Goal: Information Seeking & Learning: Check status

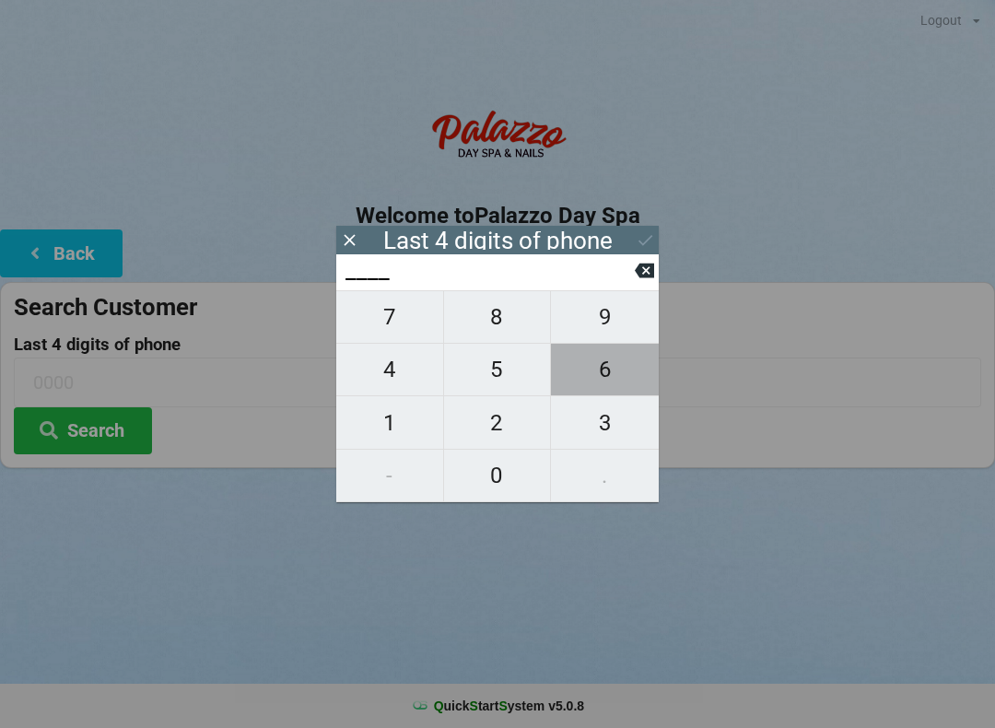
click at [601, 385] on span "6" at bounding box center [605, 369] width 108 height 39
type input "6___"
click at [504, 382] on span "5" at bounding box center [497, 369] width 107 height 39
type input "65__"
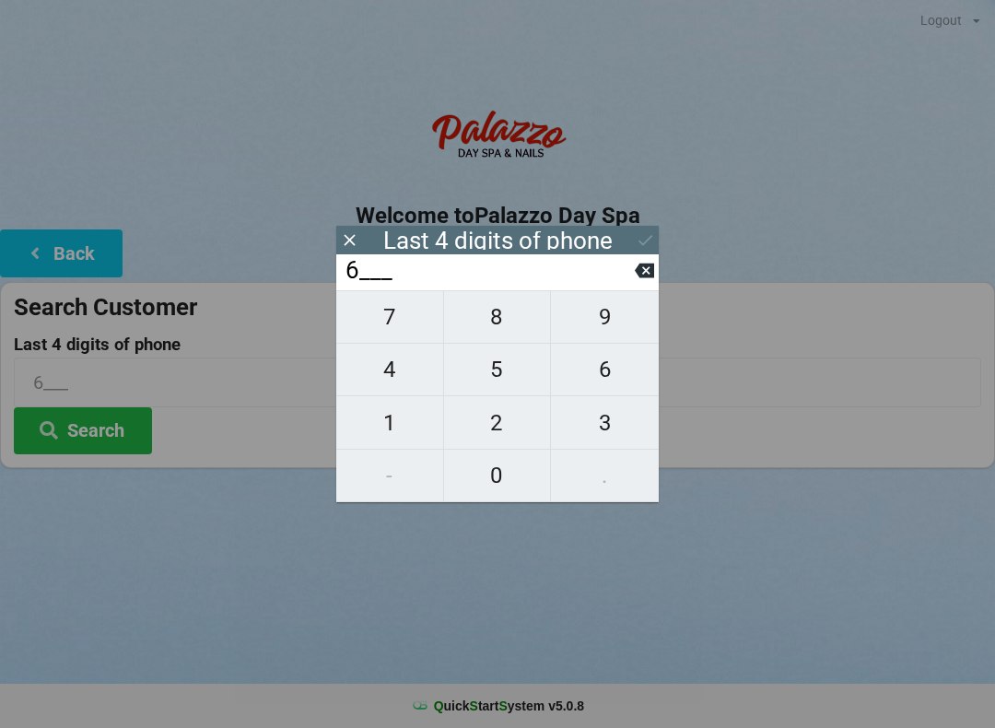
type input "65__"
click at [506, 323] on span "8" at bounding box center [497, 317] width 107 height 39
type input "658_"
click at [394, 427] on span "1" at bounding box center [389, 423] width 107 height 39
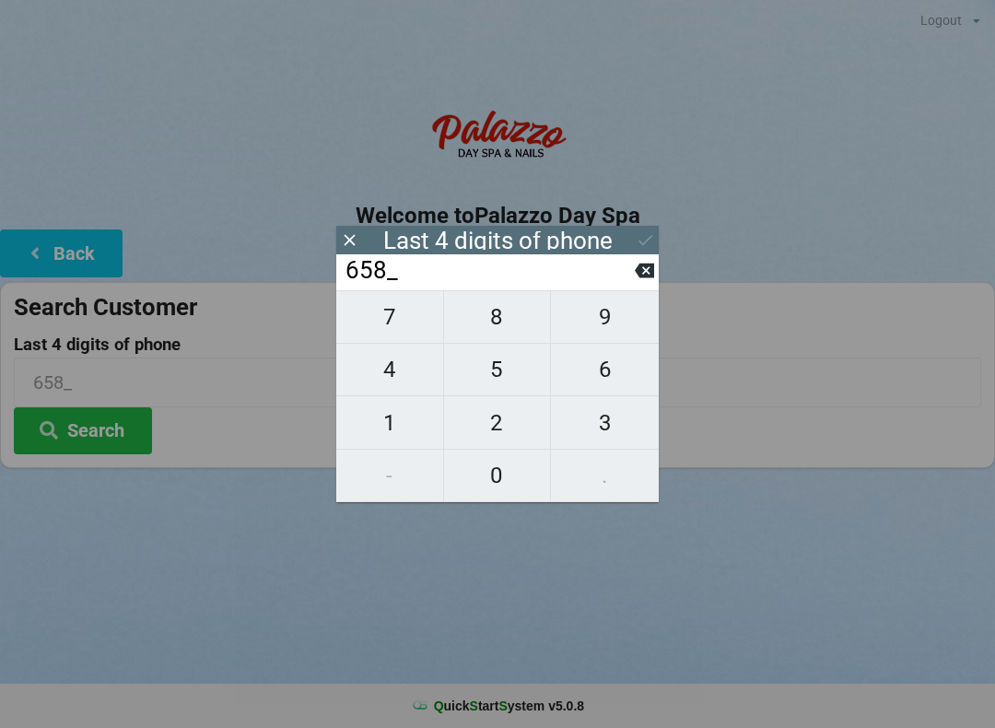
type input "6581"
click at [652, 242] on icon at bounding box center [645, 239] width 19 height 19
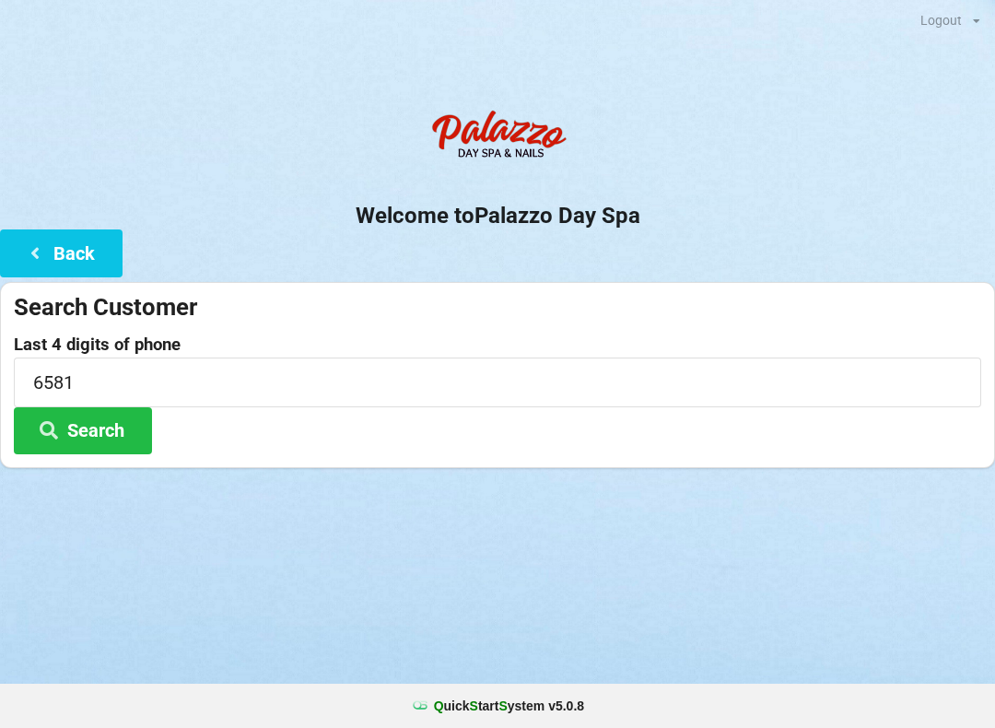
click at [143, 440] on button "Search" at bounding box center [83, 430] width 138 height 47
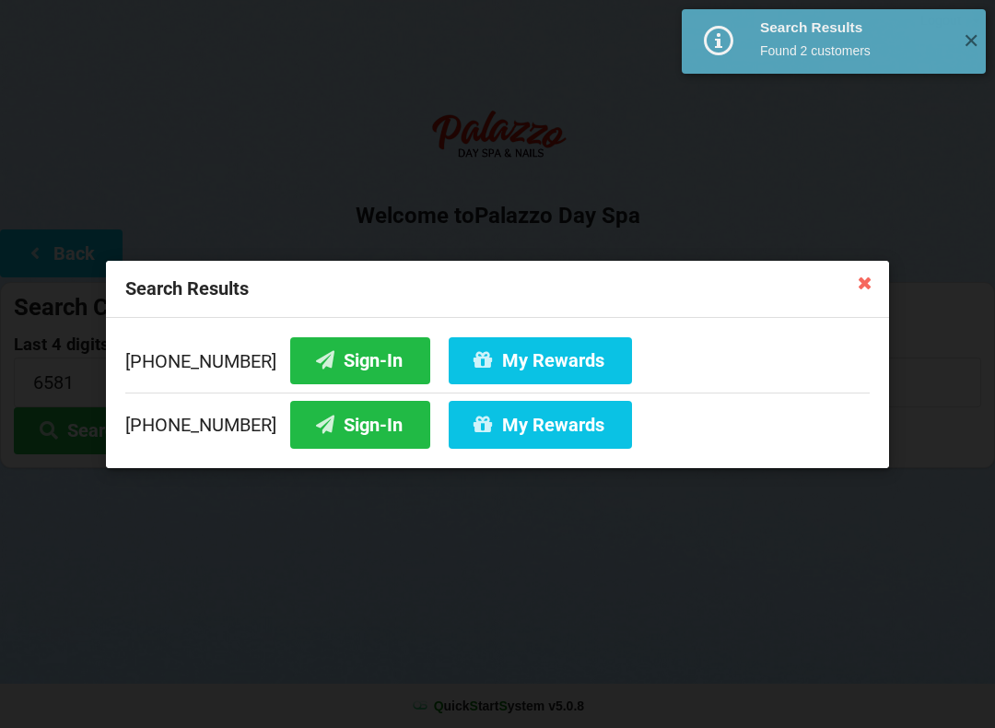
click at [350, 363] on button "Sign-In" at bounding box center [360, 359] width 140 height 47
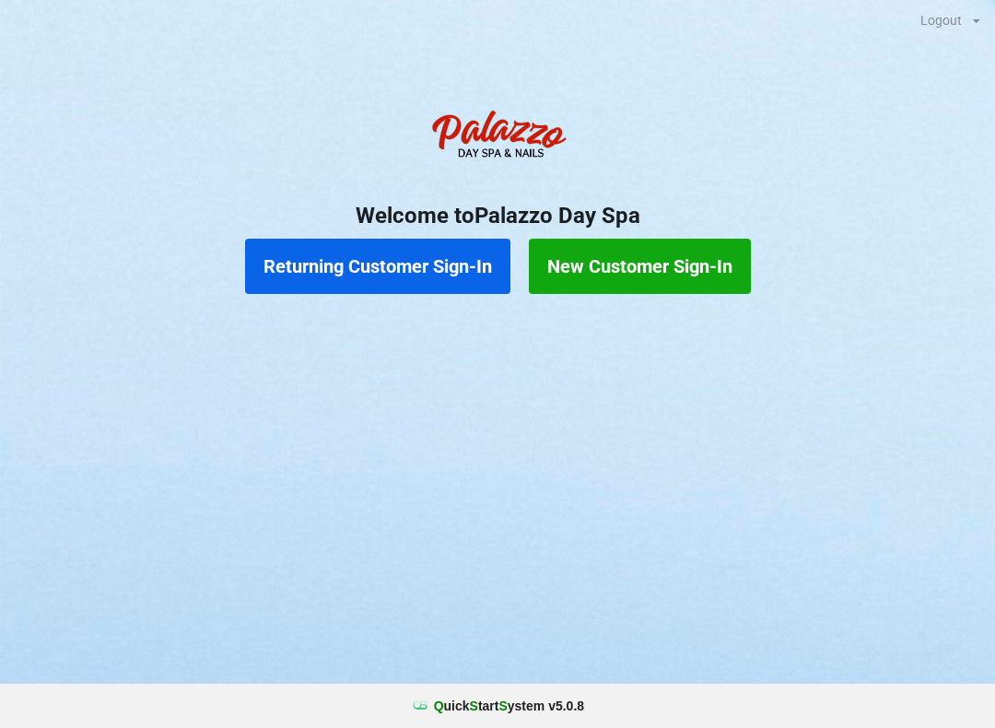
click at [416, 261] on button "Returning Customer Sign-In" at bounding box center [377, 266] width 265 height 55
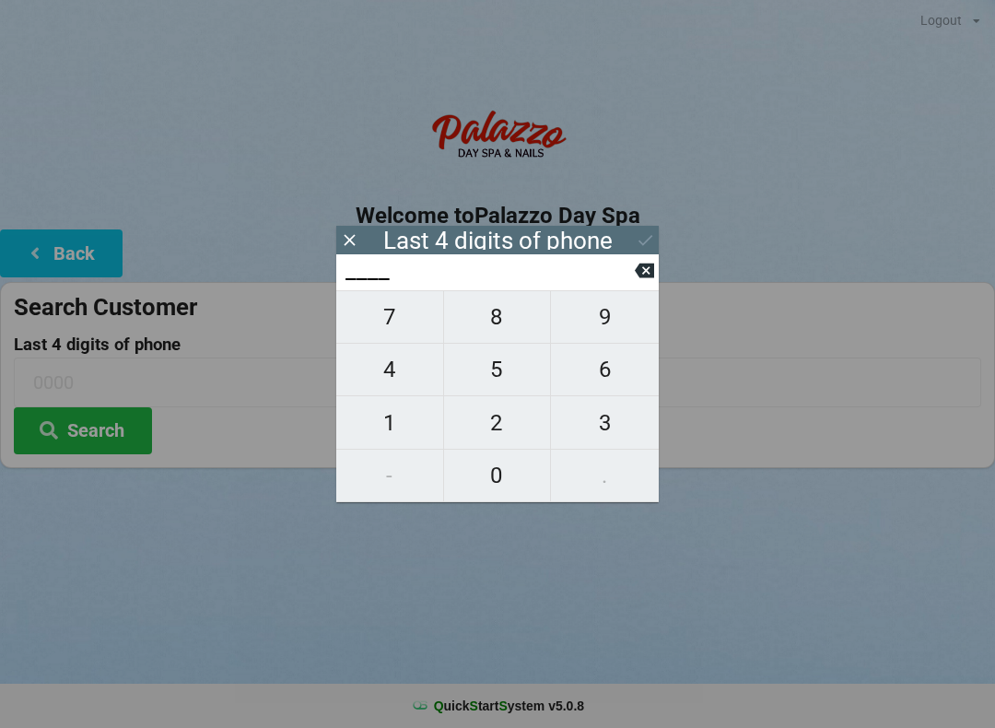
click at [497, 334] on span "8" at bounding box center [497, 317] width 107 height 39
type input "8___"
click at [498, 482] on span "0" at bounding box center [497, 475] width 107 height 39
type input "80__"
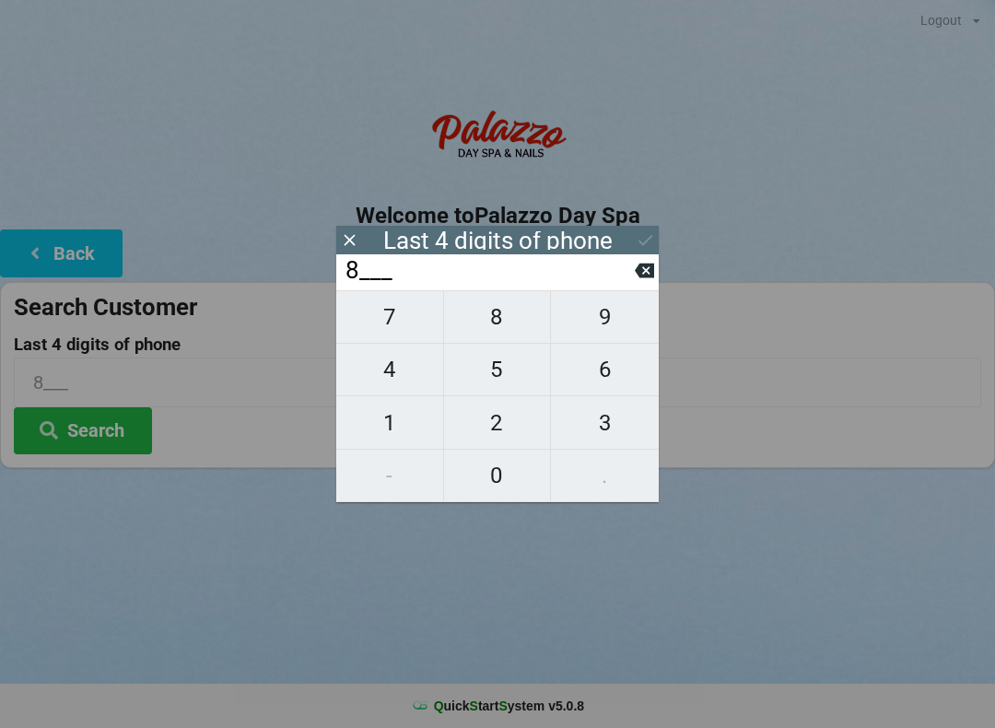
type input "80__"
click at [398, 381] on span "4" at bounding box center [389, 369] width 107 height 39
type input "804_"
click at [507, 383] on span "5" at bounding box center [497, 369] width 107 height 39
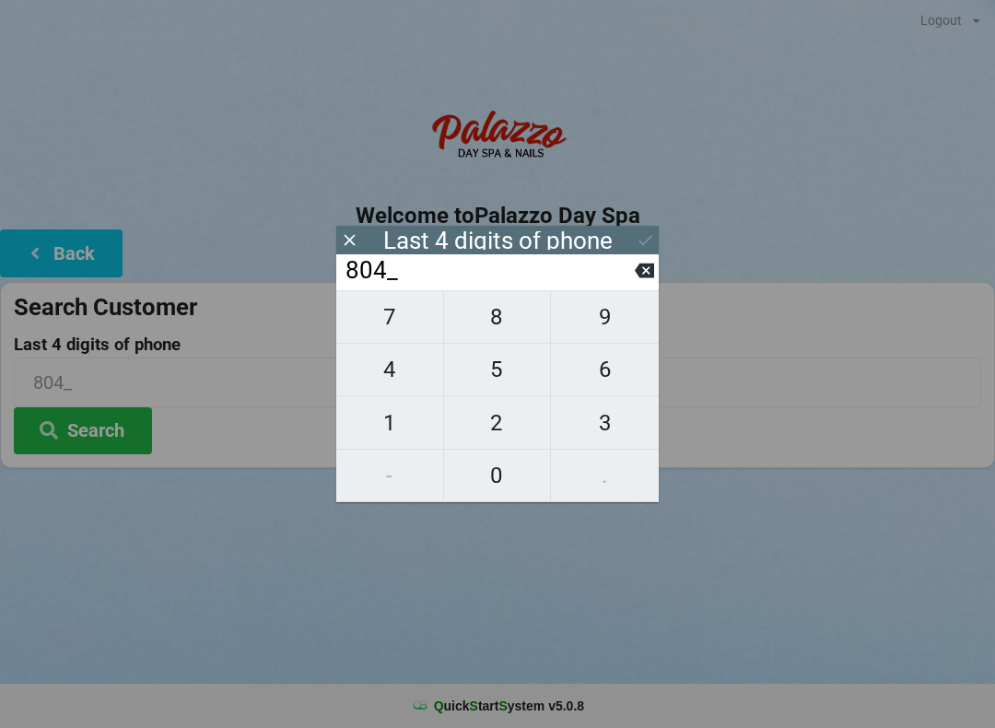
type input "8045"
click at [105, 428] on button "Search" at bounding box center [83, 430] width 138 height 47
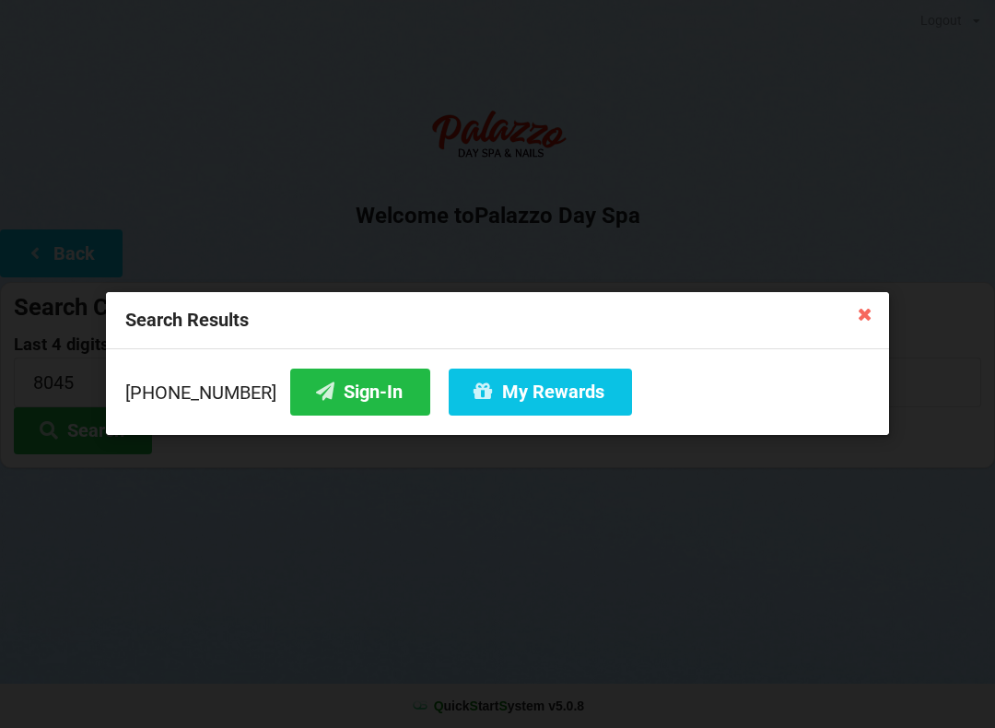
click at [530, 397] on button "My Rewards" at bounding box center [540, 392] width 183 height 47
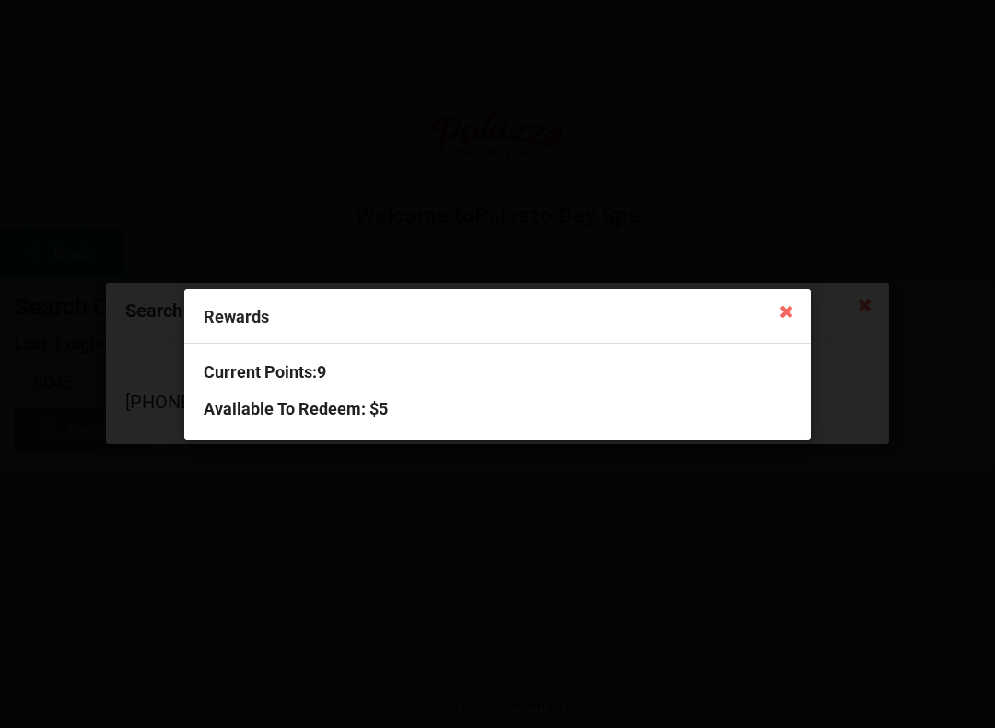
click at [790, 324] on icon at bounding box center [786, 310] width 29 height 29
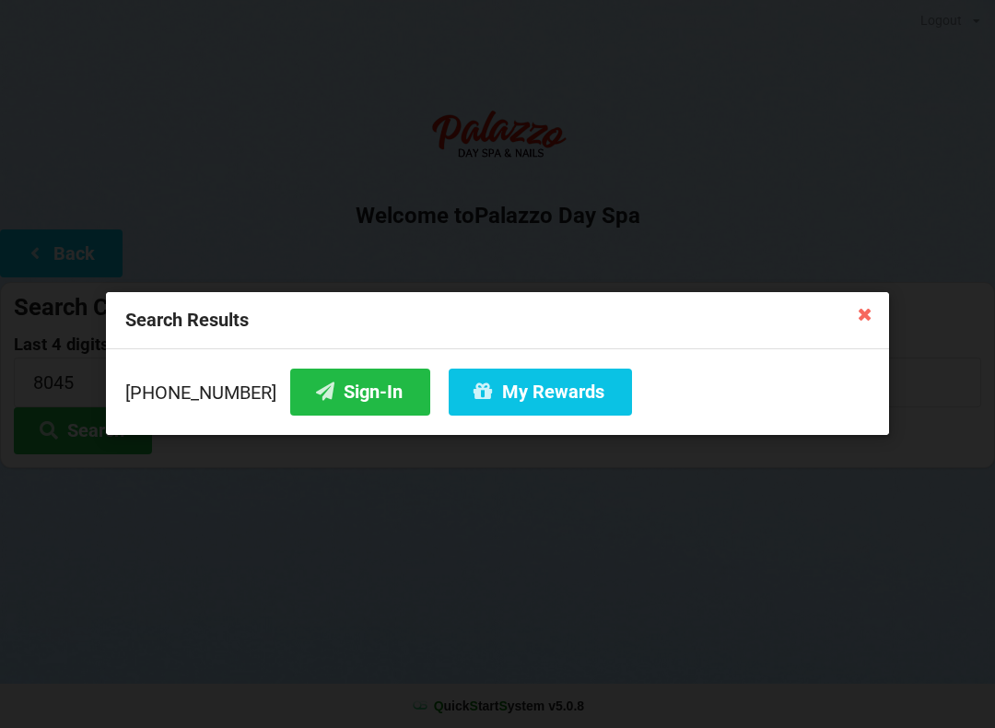
click at [869, 306] on icon at bounding box center [864, 313] width 29 height 29
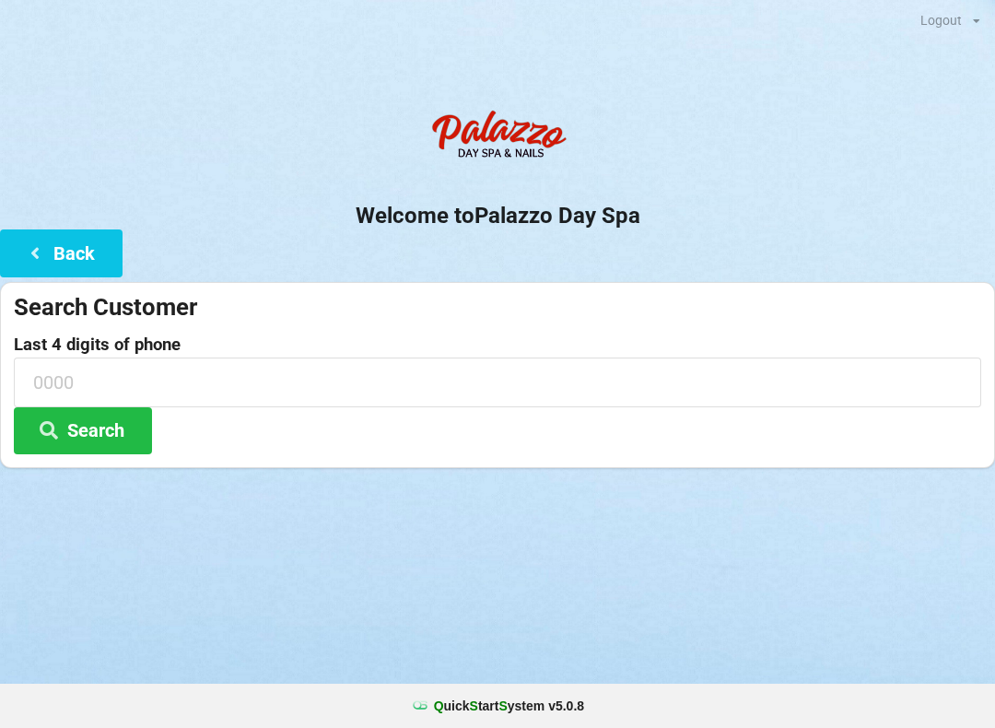
click at [418, 204] on h2 "Welcome to [GEOGRAPHIC_DATA]" at bounding box center [497, 216] width 995 height 29
click at [459, 142] on img at bounding box center [497, 137] width 147 height 74
click at [474, 149] on img at bounding box center [497, 137] width 147 height 74
click at [276, 572] on div "Logout Logout Sign-In Welcome to Palazzo Day Spa Back Search Customer Last 4 di…" at bounding box center [497, 364] width 995 height 728
click at [216, 601] on div "Logout Logout Sign-In Welcome to Palazzo Day Spa Back Search Customer Last 4 di…" at bounding box center [497, 364] width 995 height 728
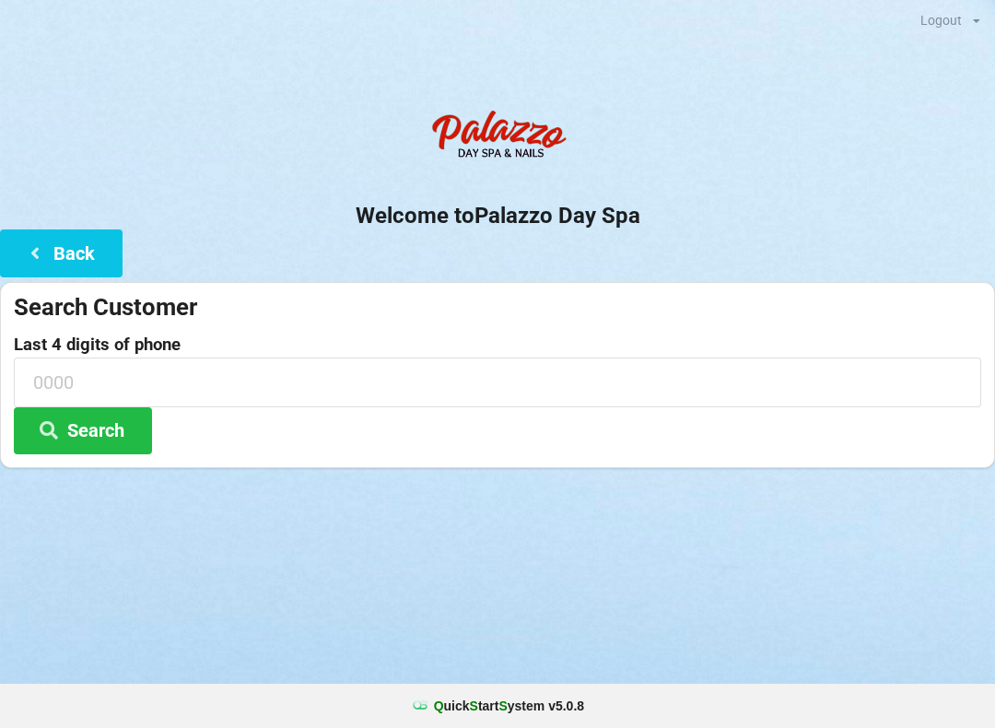
click at [11, 554] on div "Logout Logout Sign-In Welcome to Palazzo Day Spa Back Search Customer Last 4 di…" at bounding box center [497, 364] width 995 height 728
click at [114, 424] on button "Search" at bounding box center [83, 430] width 138 height 47
click at [105, 312] on div "Search Customer" at bounding box center [498, 307] width 968 height 30
click at [168, 303] on div "Search Customer" at bounding box center [498, 307] width 968 height 30
click at [161, 311] on div "Search Customer" at bounding box center [498, 307] width 968 height 30
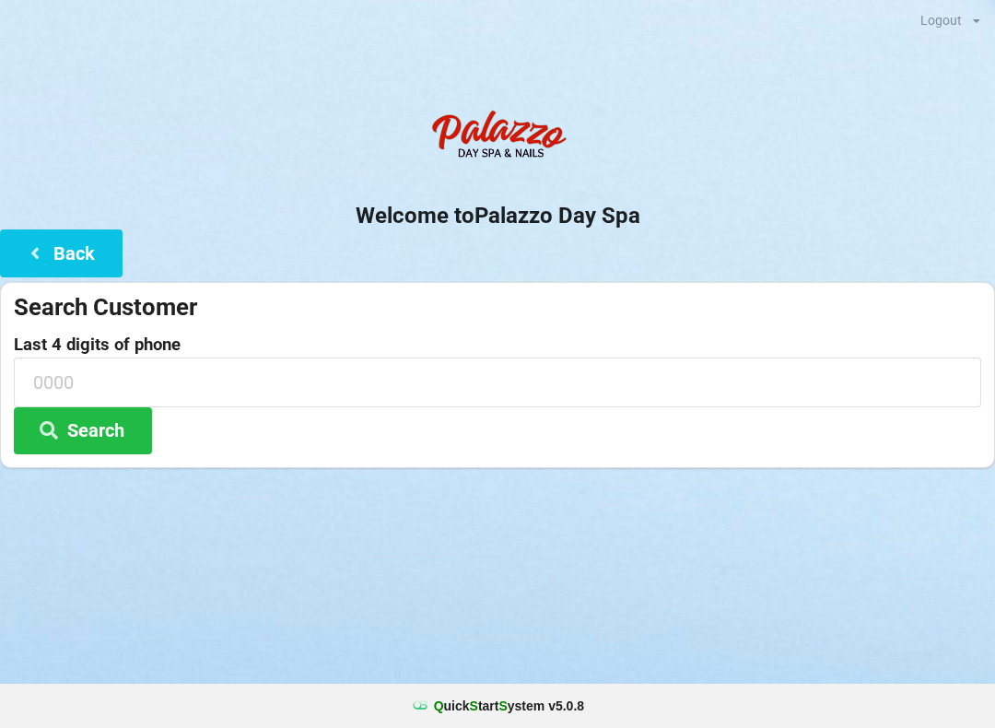
click at [13, 236] on button "Back" at bounding box center [61, 252] width 123 height 47
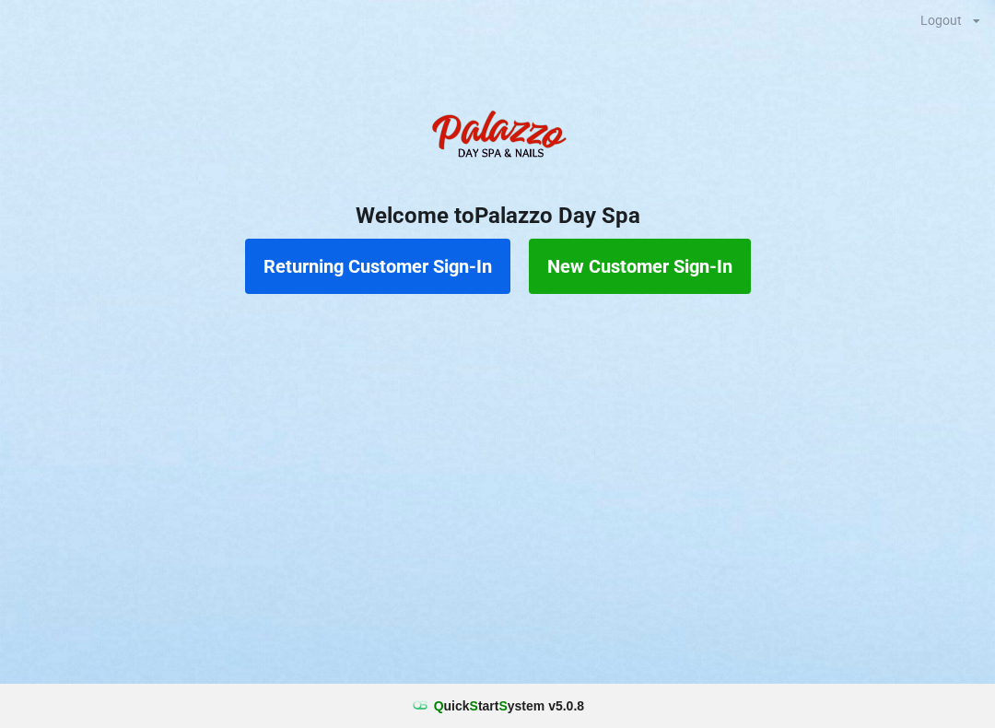
click at [343, 268] on button "Returning Customer Sign-In" at bounding box center [377, 266] width 265 height 55
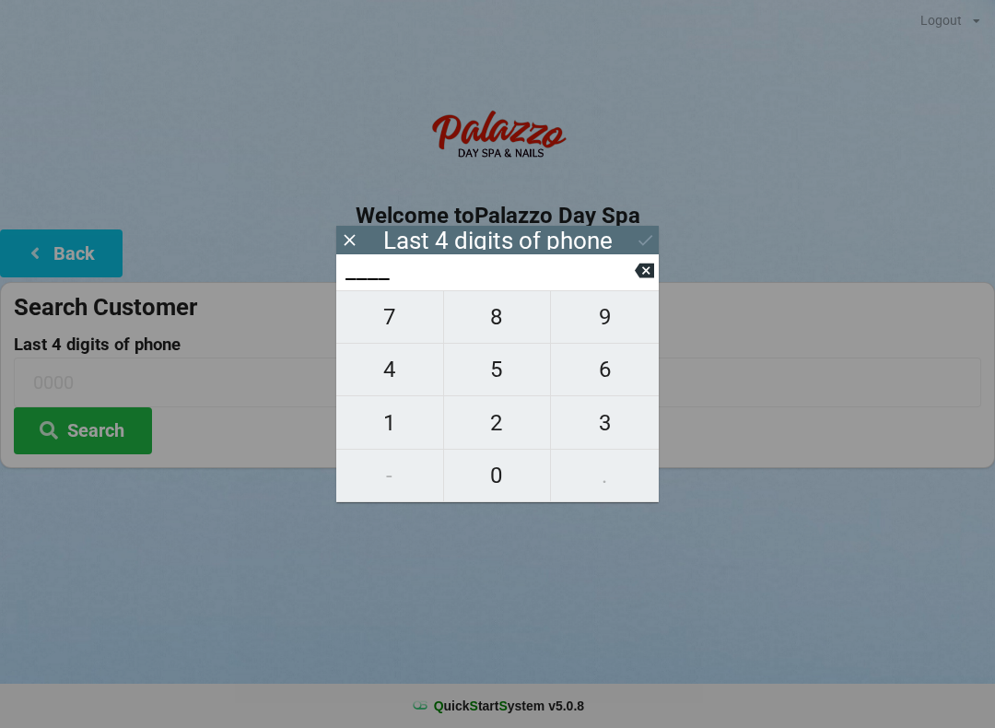
click at [386, 366] on span "4" at bounding box center [389, 369] width 107 height 39
type input "4___"
click at [650, 256] on div "4___" at bounding box center [497, 272] width 323 height 36
click at [644, 270] on icon at bounding box center [644, 271] width 19 height 15
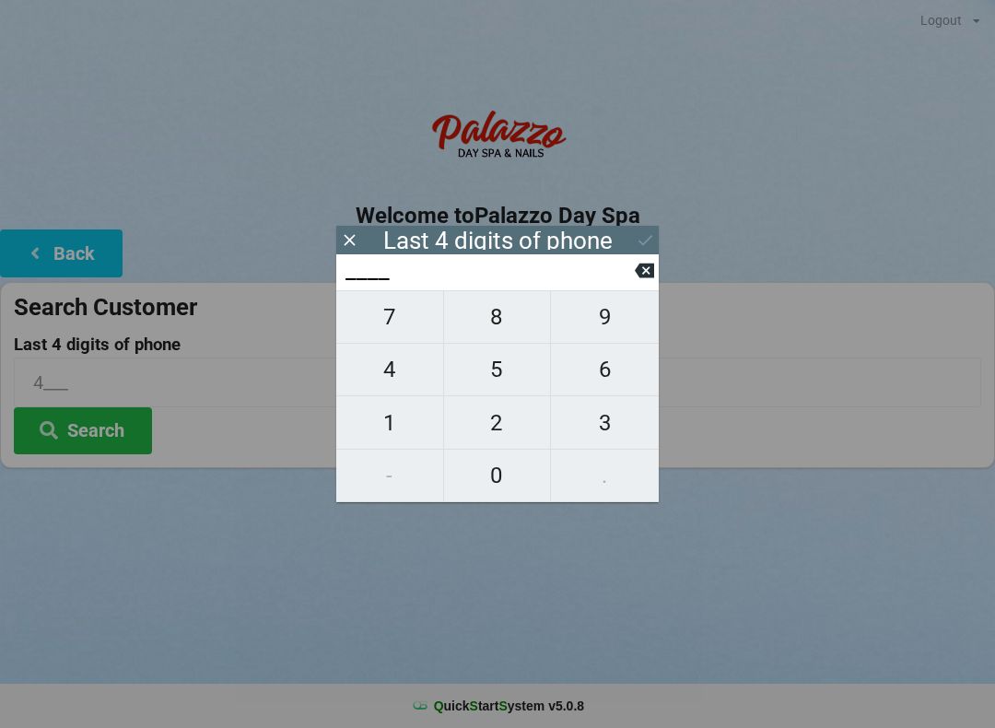
click at [492, 368] on span "5" at bounding box center [497, 369] width 107 height 39
type input "5___"
click at [377, 420] on span "1" at bounding box center [389, 423] width 107 height 39
type input "51__"
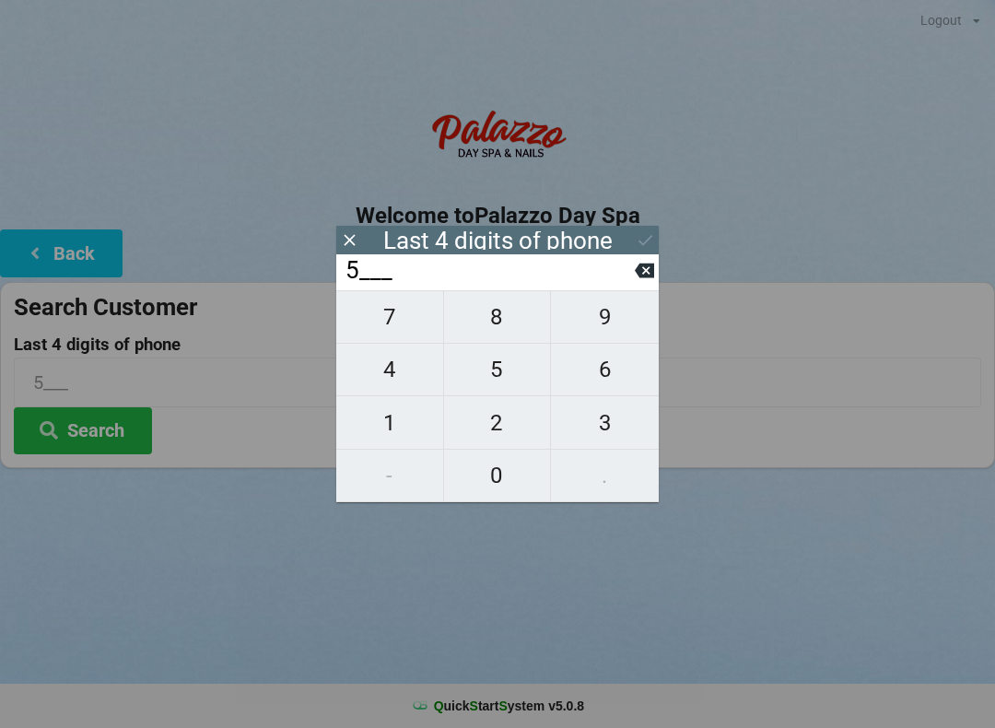
type input "51__"
click at [383, 317] on span "7" at bounding box center [389, 317] width 107 height 39
type input "517_"
click at [605, 319] on span "9" at bounding box center [605, 317] width 108 height 39
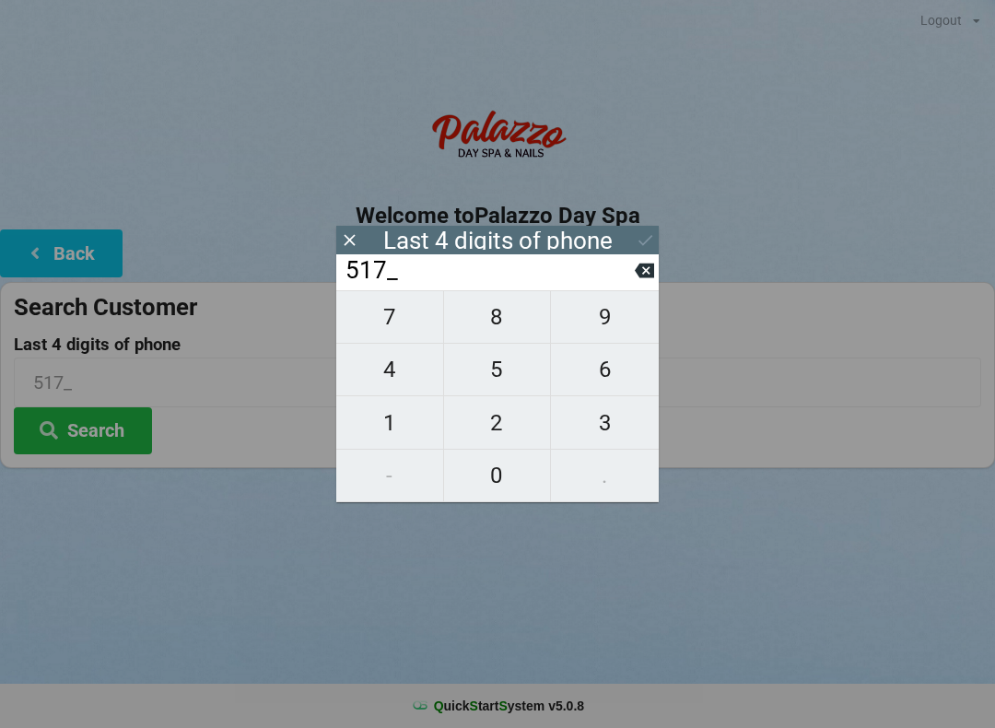
type input "5179"
click at [87, 451] on button "Search" at bounding box center [83, 430] width 138 height 47
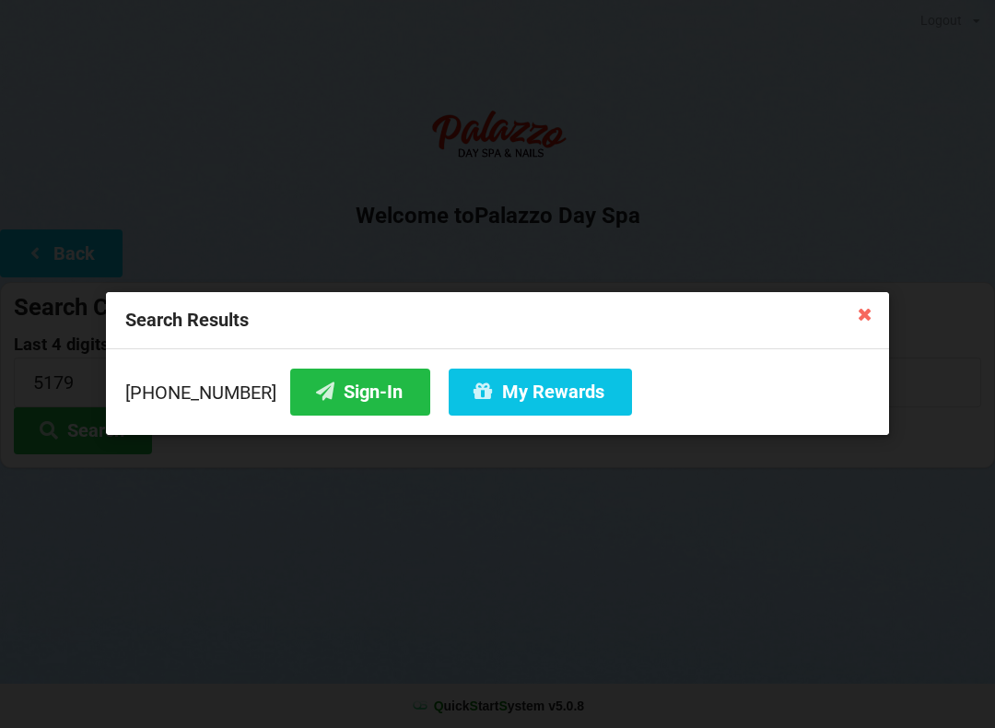
click at [314, 390] on icon at bounding box center [325, 391] width 22 height 16
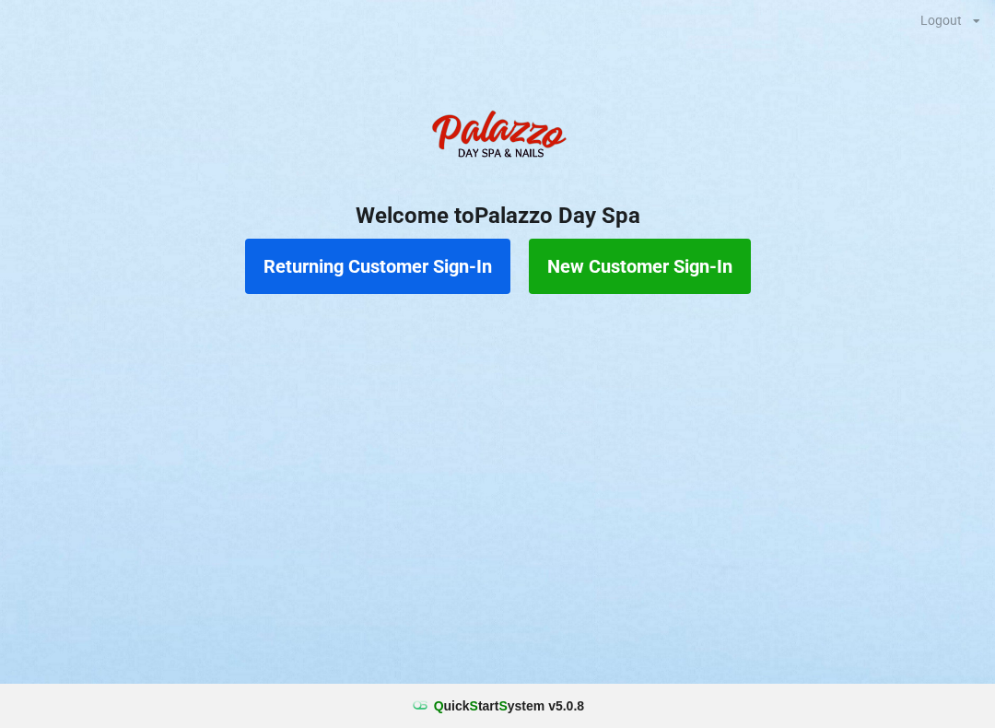
click at [419, 264] on button "Returning Customer Sign-In" at bounding box center [377, 266] width 265 height 55
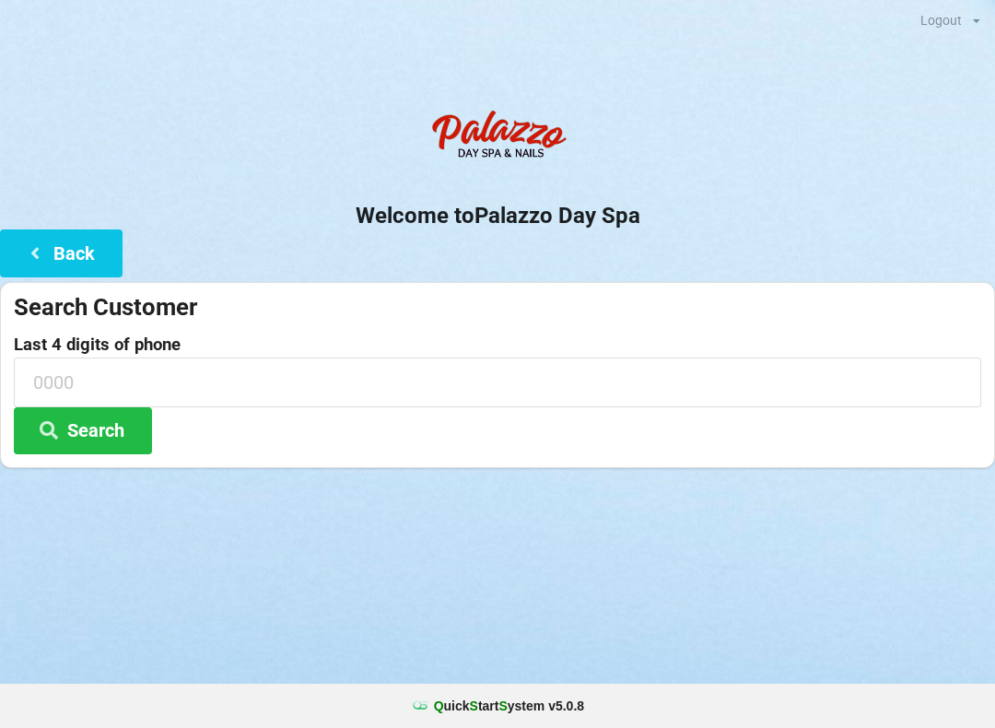
click at [31, 244] on icon at bounding box center [35, 252] width 22 height 16
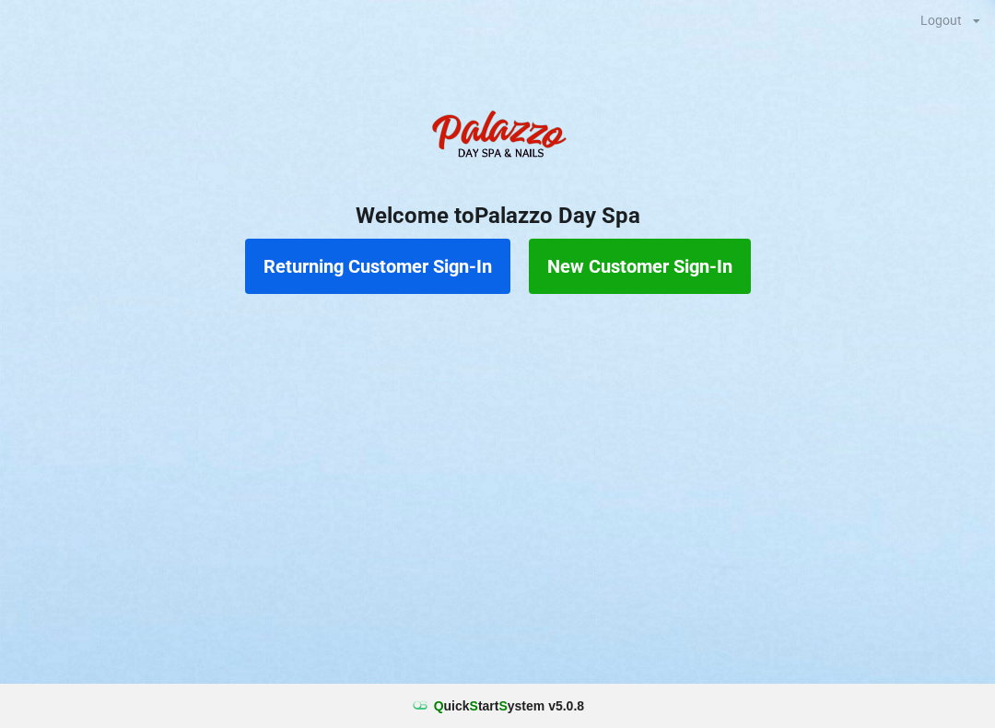
click at [403, 264] on button "Returning Customer Sign-In" at bounding box center [377, 266] width 265 height 55
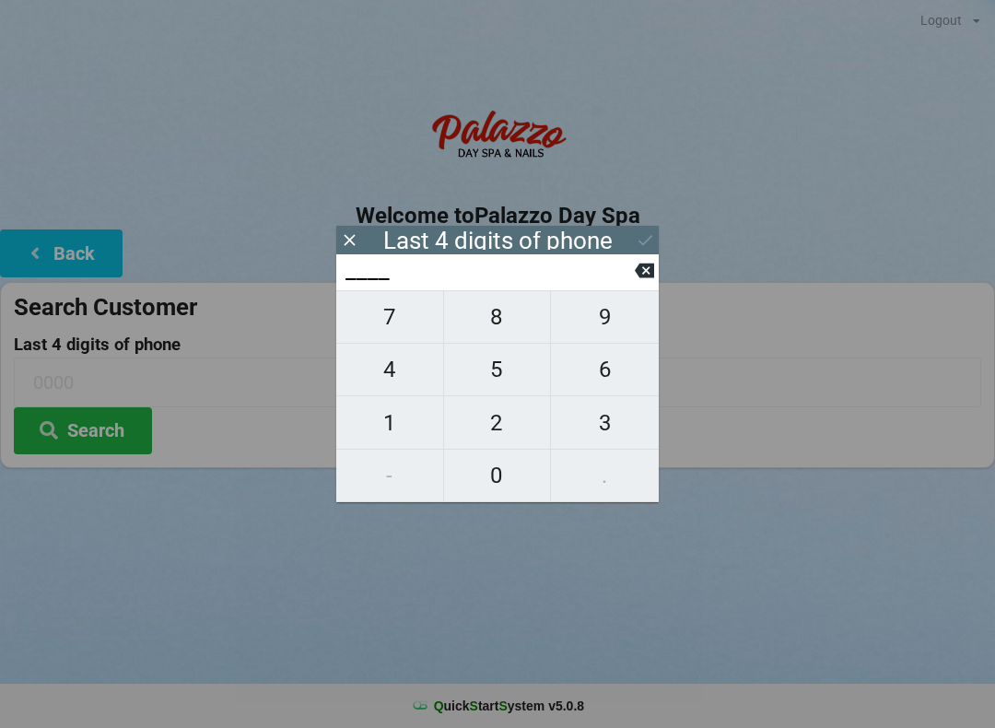
click at [488, 321] on span "8" at bounding box center [497, 317] width 107 height 39
type input "8___"
click at [618, 421] on span "3" at bounding box center [605, 423] width 108 height 39
type input "83__"
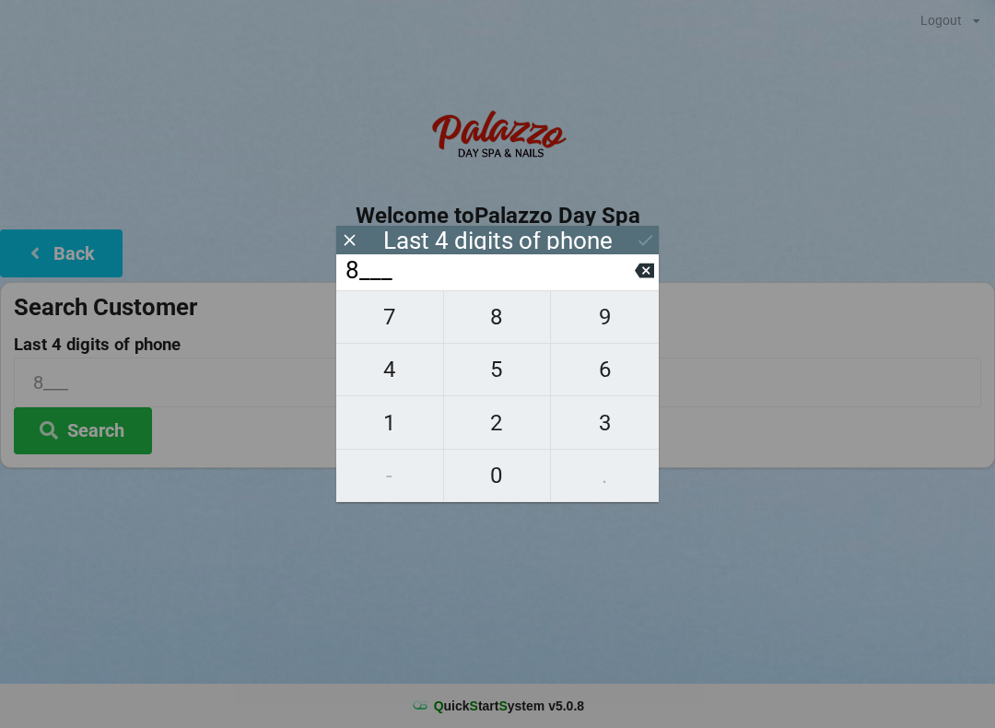
type input "83__"
click at [607, 433] on span "3" at bounding box center [605, 423] width 108 height 39
type input "833_"
click at [395, 314] on span "7" at bounding box center [389, 317] width 107 height 39
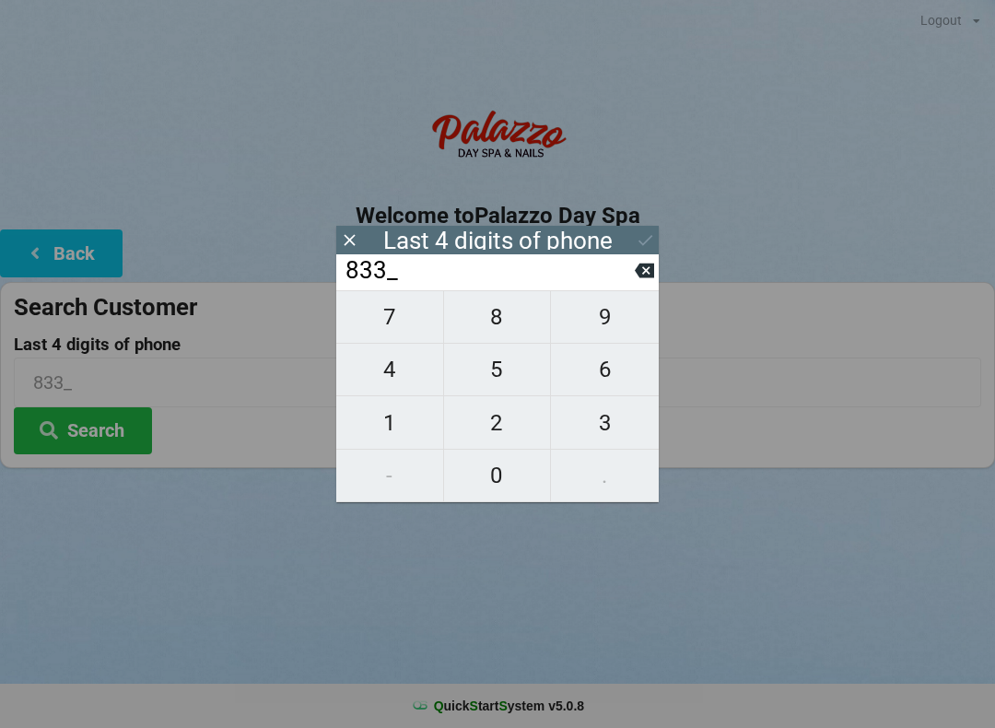
type input "8337"
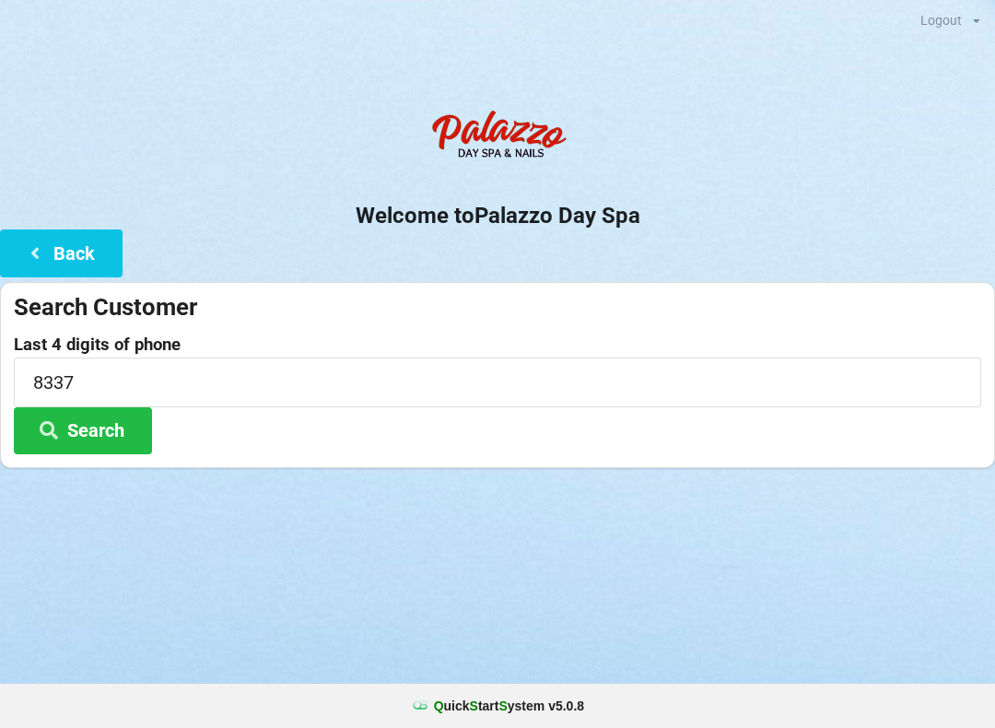
click at [795, 541] on div "Logout Logout Sign-In Welcome to Palazzo Day Spa Back Search Customer Last 4 di…" at bounding box center [497, 364] width 995 height 728
click at [108, 428] on button "Search" at bounding box center [83, 430] width 138 height 47
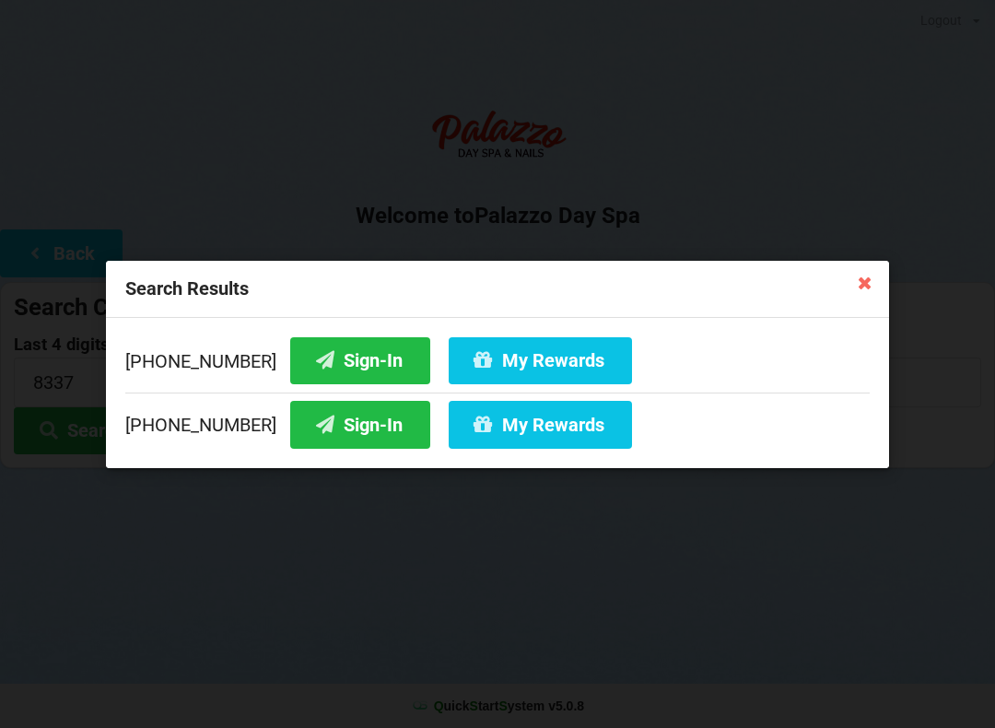
click at [336, 423] on button "Sign-In" at bounding box center [360, 424] width 140 height 47
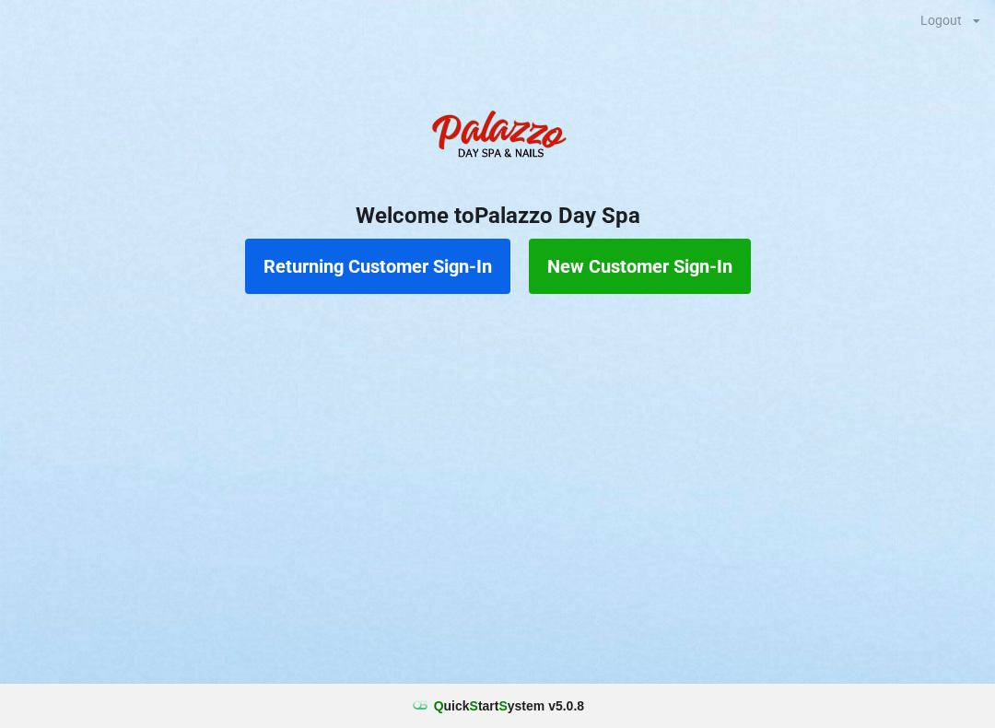
click at [790, 509] on div "Logout Logout Sign-In Welcome to Palazzo Day Spa Returning Customer Sign-In New…" at bounding box center [497, 364] width 995 height 728
click at [395, 275] on button "Returning Customer Sign-In" at bounding box center [377, 266] width 265 height 55
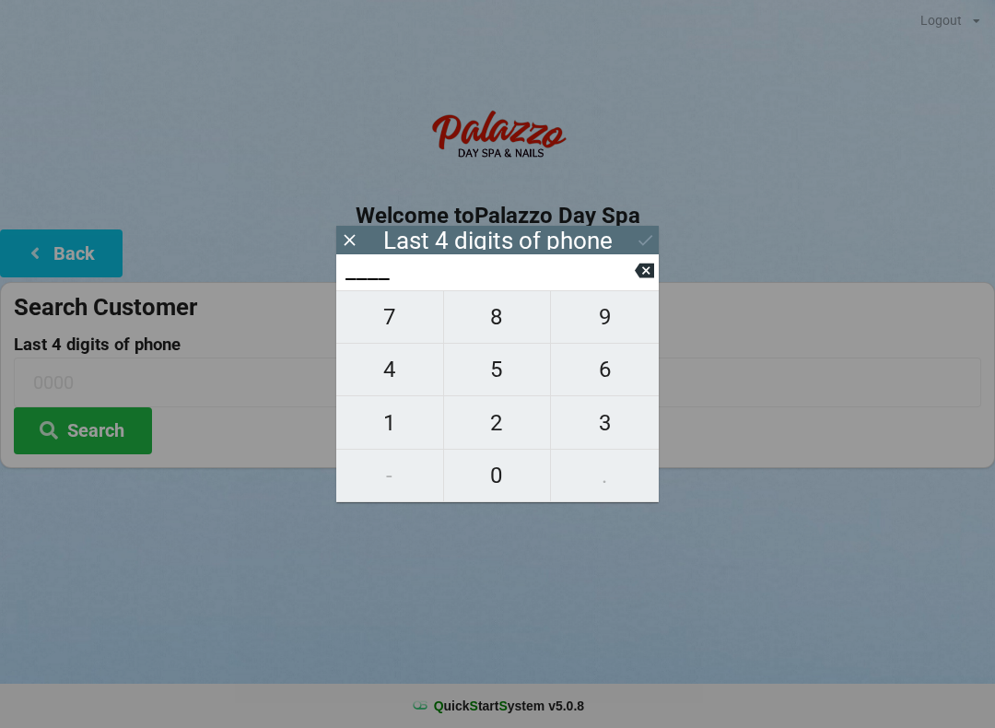
click at [490, 413] on span "2" at bounding box center [497, 423] width 107 height 39
type input "2___"
click at [392, 407] on span "1" at bounding box center [389, 423] width 107 height 39
type input "21__"
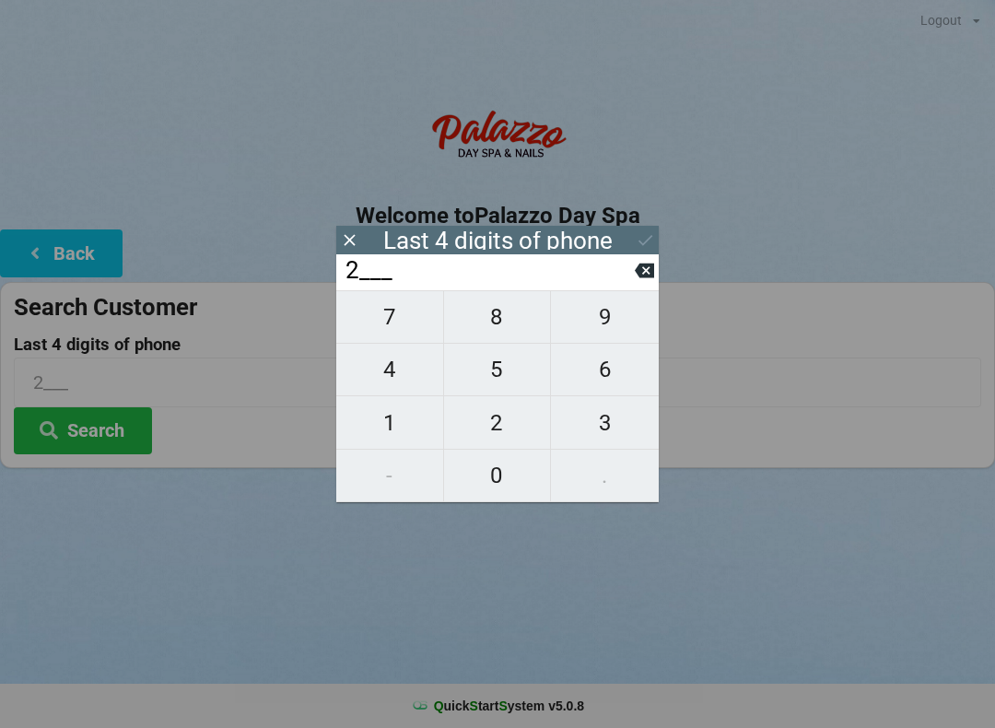
type input "21__"
click at [601, 379] on span "6" at bounding box center [605, 369] width 108 height 39
type input "216_"
click at [483, 480] on span "0" at bounding box center [497, 475] width 107 height 39
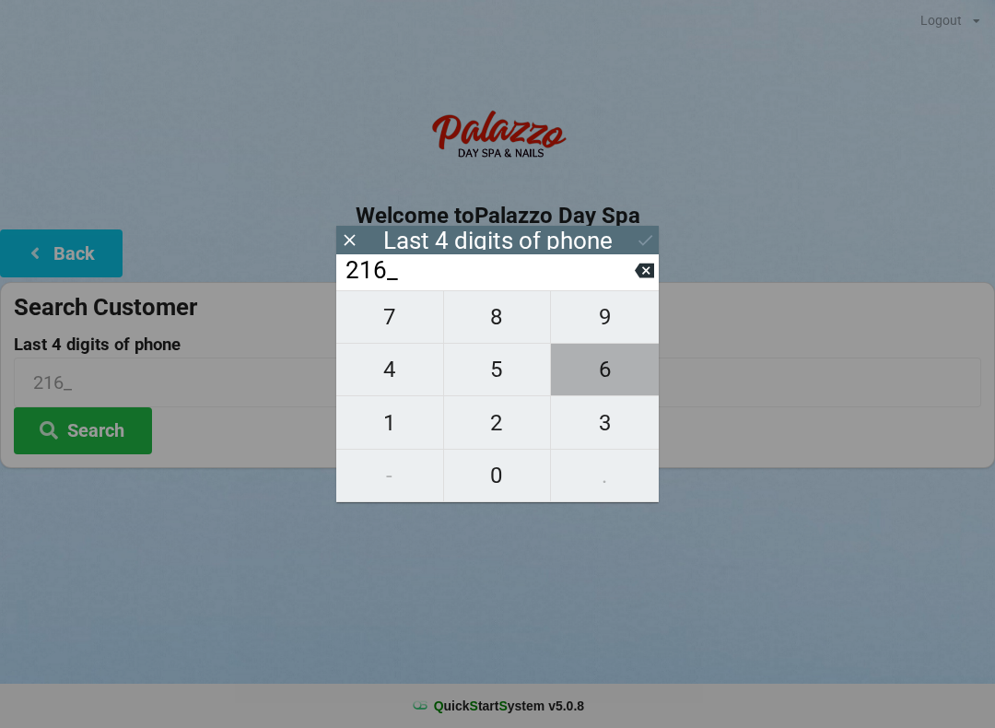
type input "2160"
click at [637, 251] on button at bounding box center [645, 240] width 19 height 25
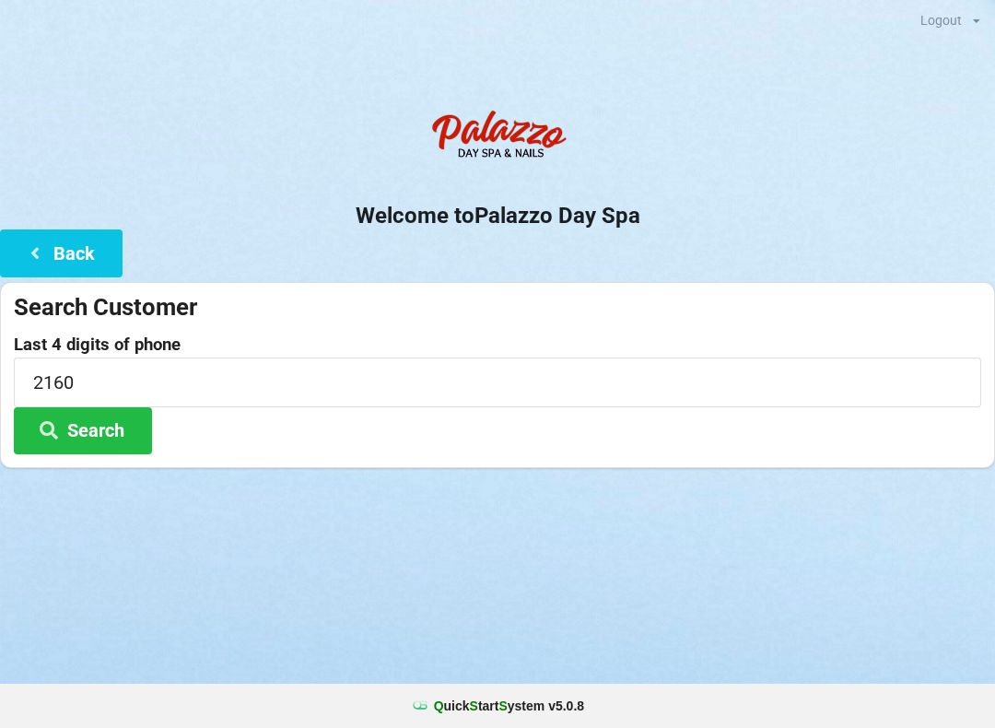
click at [80, 436] on button "Search" at bounding box center [83, 430] width 138 height 47
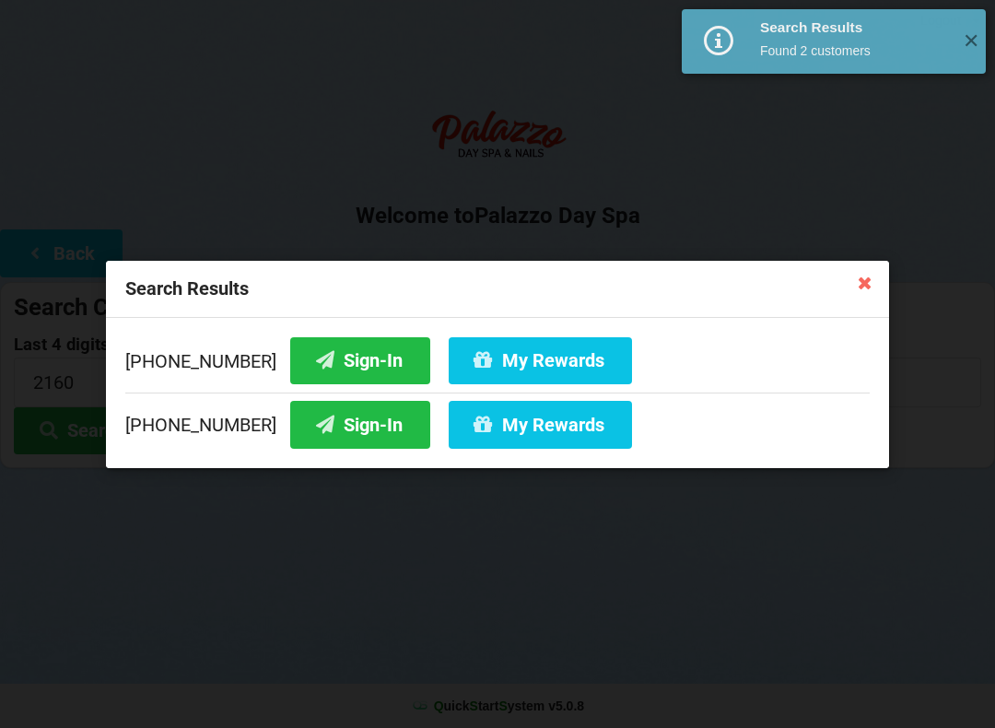
click at [327, 354] on button "Sign-In" at bounding box center [360, 359] width 140 height 47
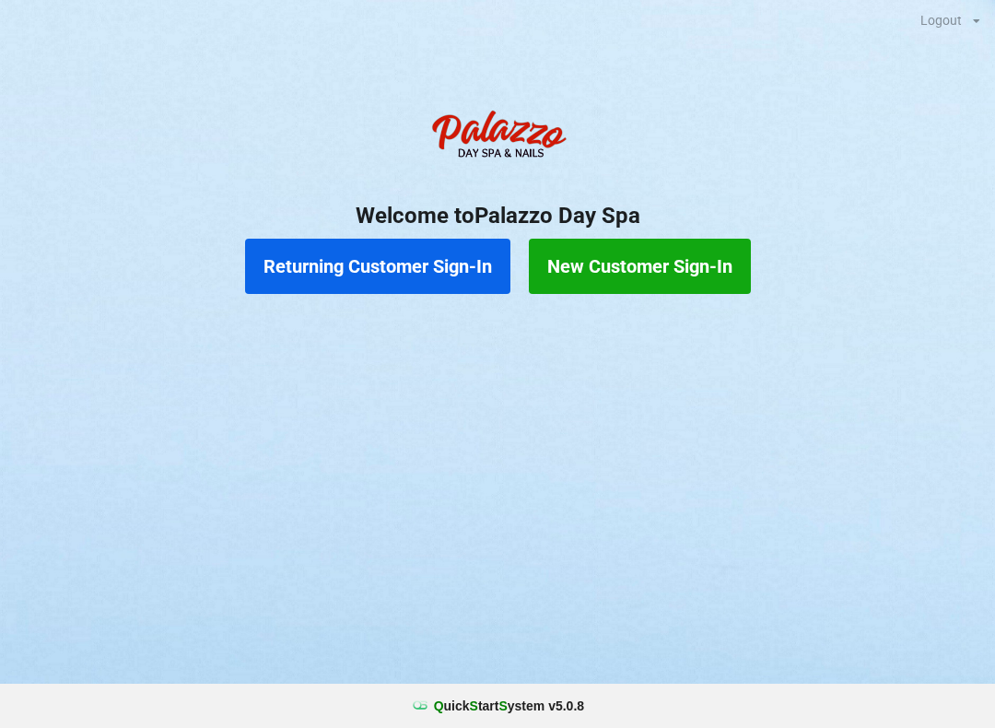
click at [377, 232] on div "Returning Customer Sign-In New Customer Sign-In" at bounding box center [497, 266] width 995 height 74
click at [331, 267] on button "Returning Customer Sign-In" at bounding box center [377, 266] width 265 height 55
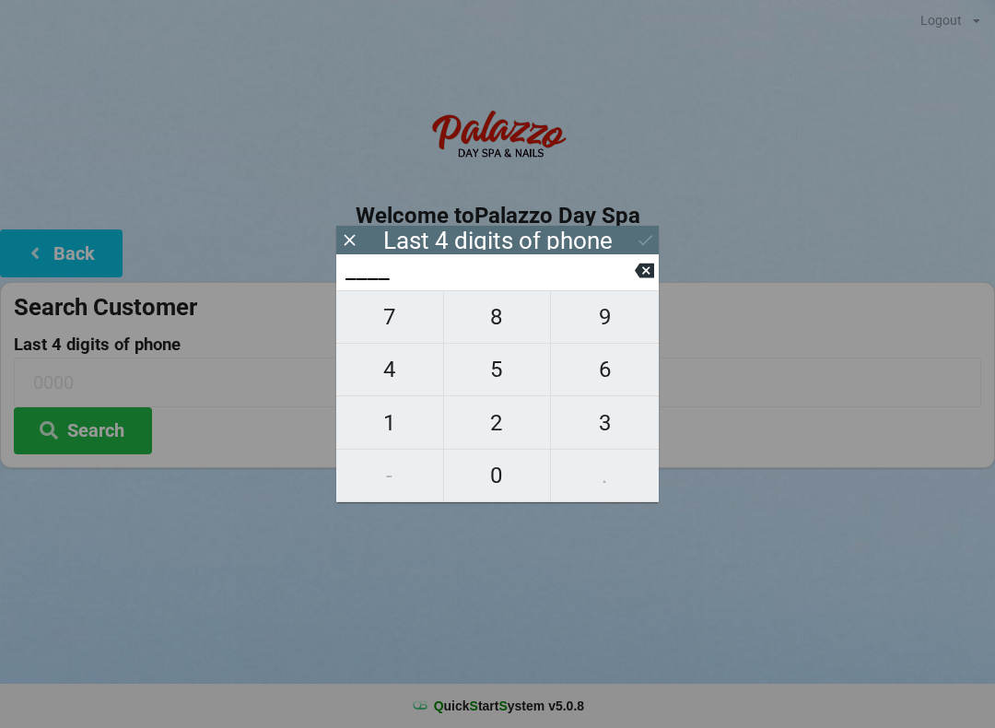
click at [604, 423] on span "3" at bounding box center [605, 423] width 108 height 39
type input "3___"
click at [599, 311] on span "9" at bounding box center [605, 317] width 108 height 39
type input "39__"
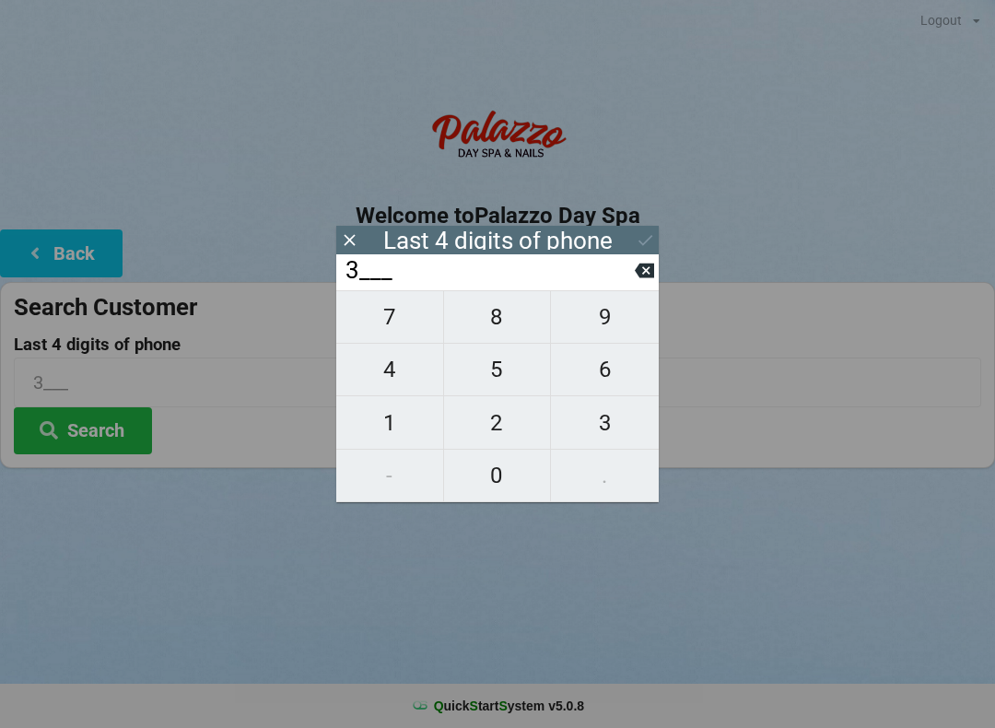
type input "39__"
click at [602, 416] on span "3" at bounding box center [605, 423] width 108 height 39
type input "393_"
click at [609, 311] on span "9" at bounding box center [605, 317] width 108 height 39
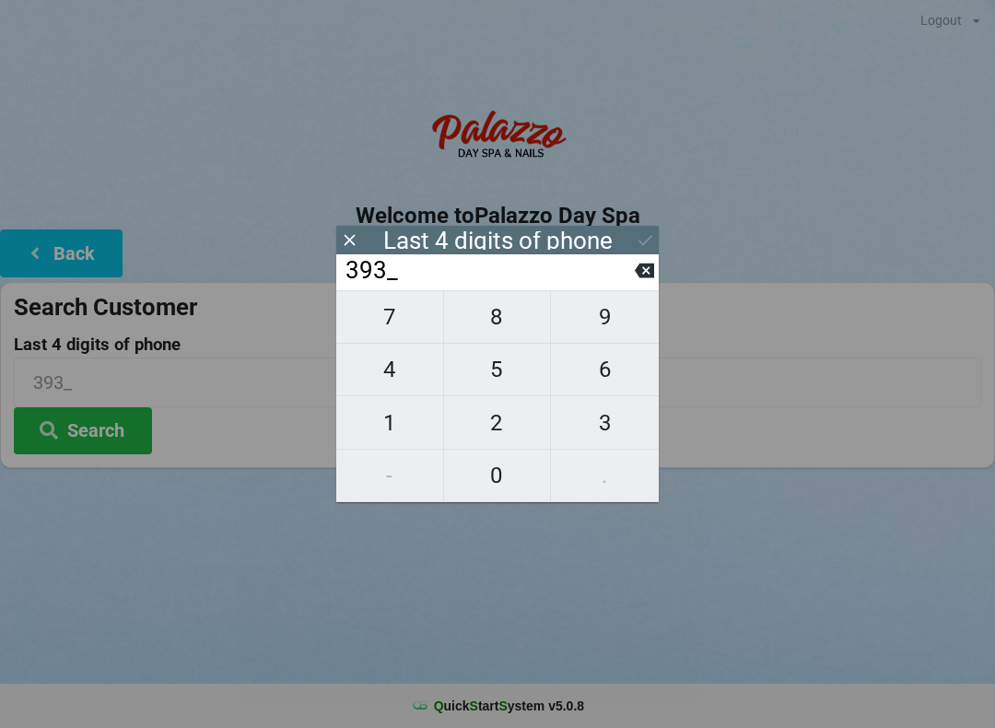
type input "3939"
click at [642, 239] on icon at bounding box center [645, 239] width 19 height 19
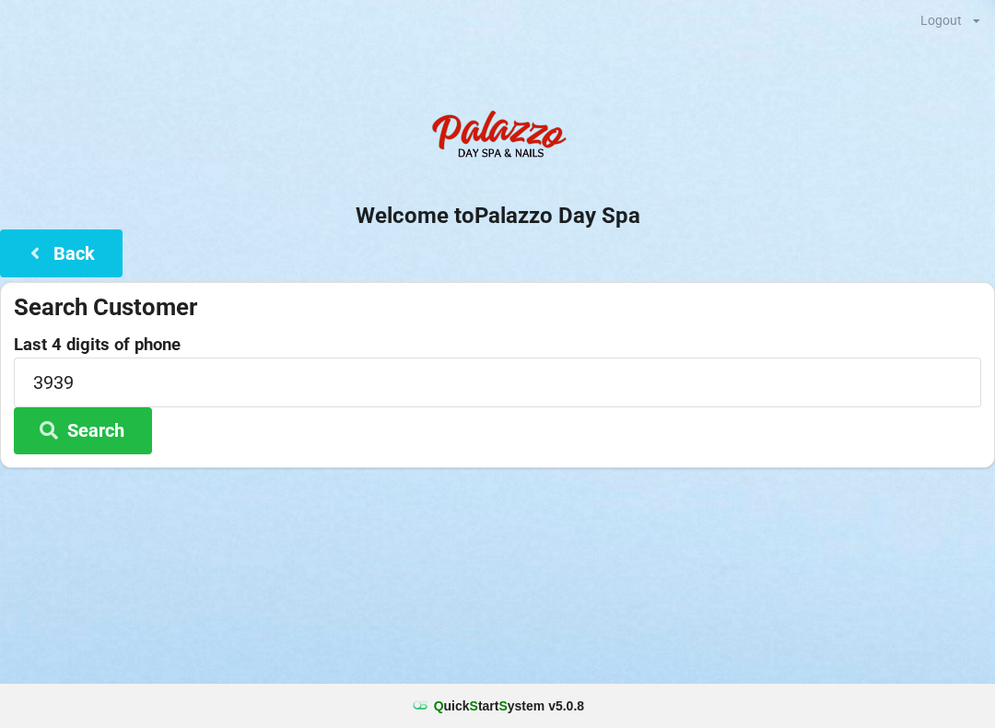
click at [108, 427] on button "Search" at bounding box center [83, 430] width 138 height 47
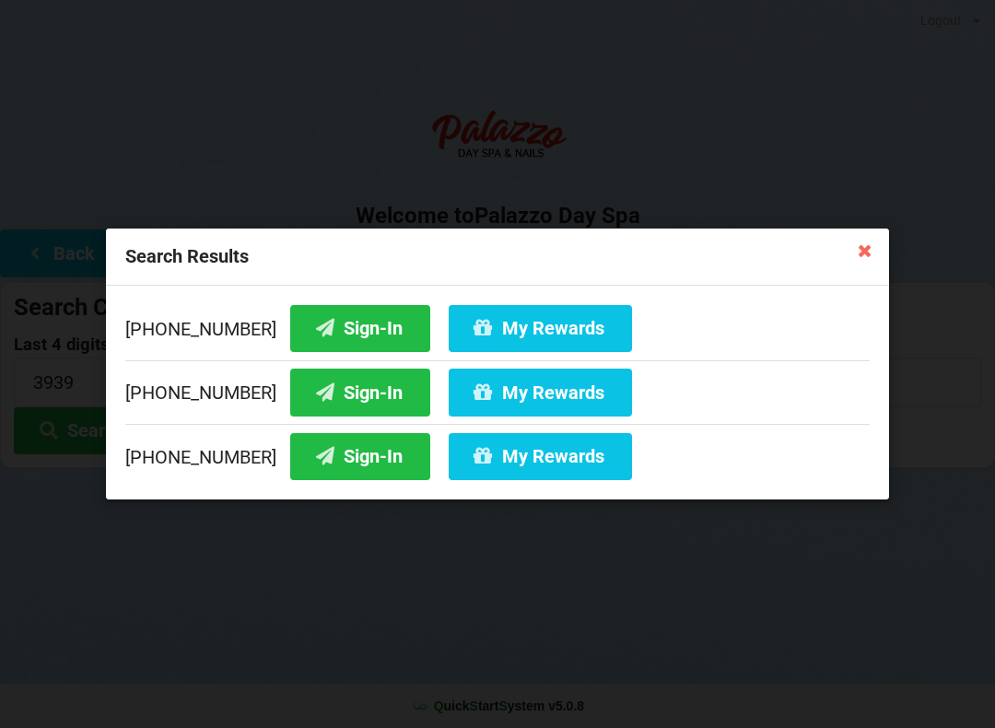
click at [311, 324] on button "Sign-In" at bounding box center [360, 328] width 140 height 47
